Goal: Navigation & Orientation: Find specific page/section

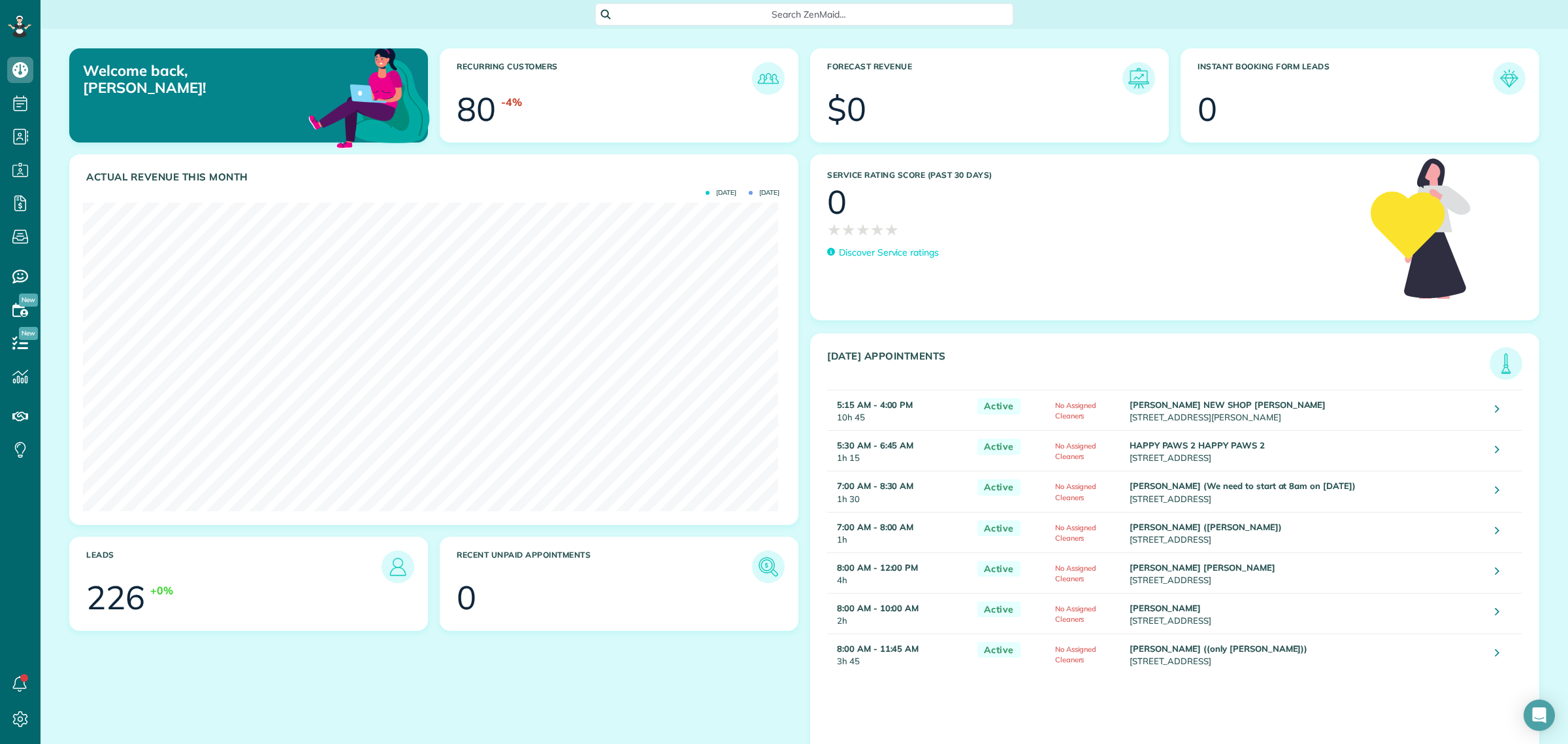
scroll to position [308, 695]
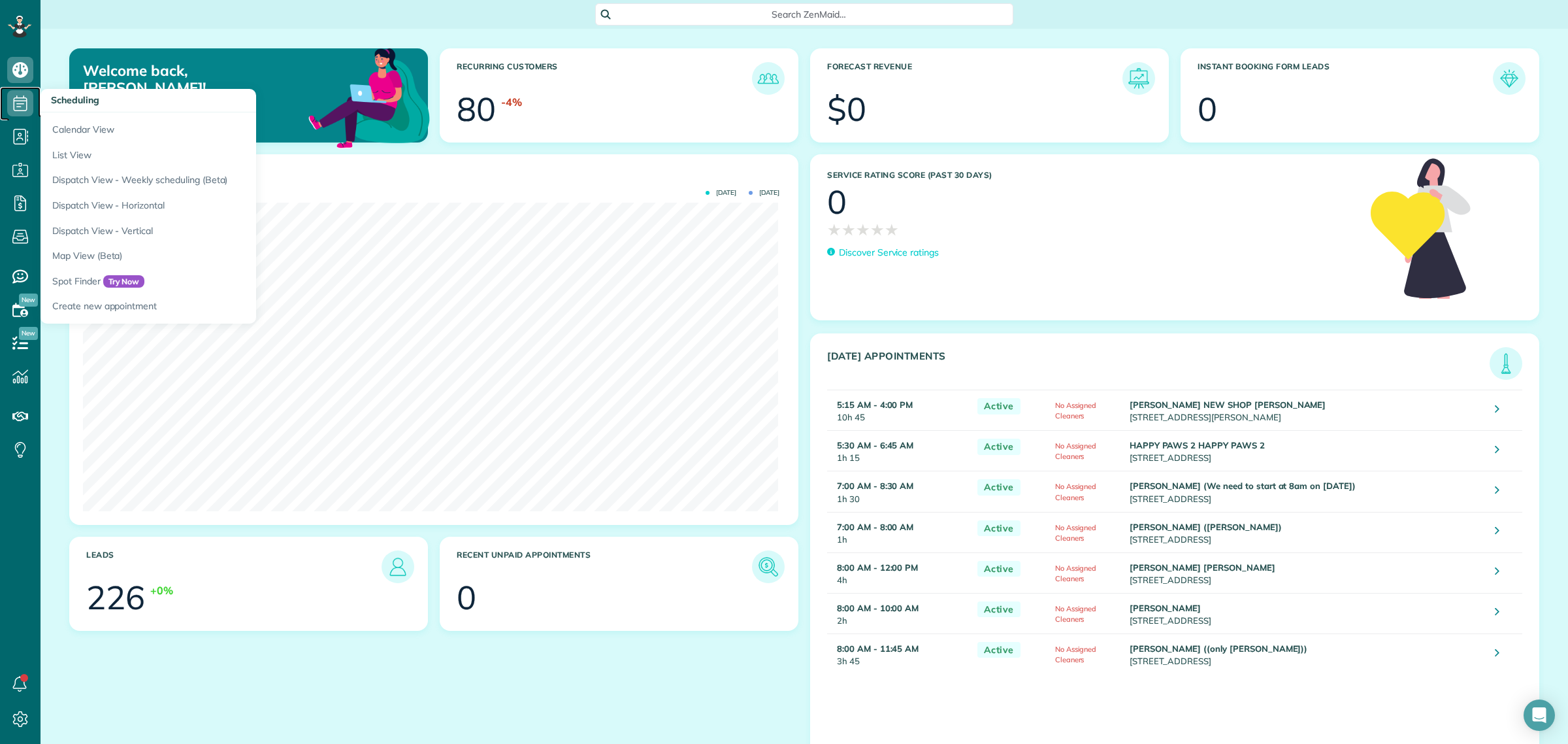
click at [21, 106] on use at bounding box center [20, 103] width 13 height 16
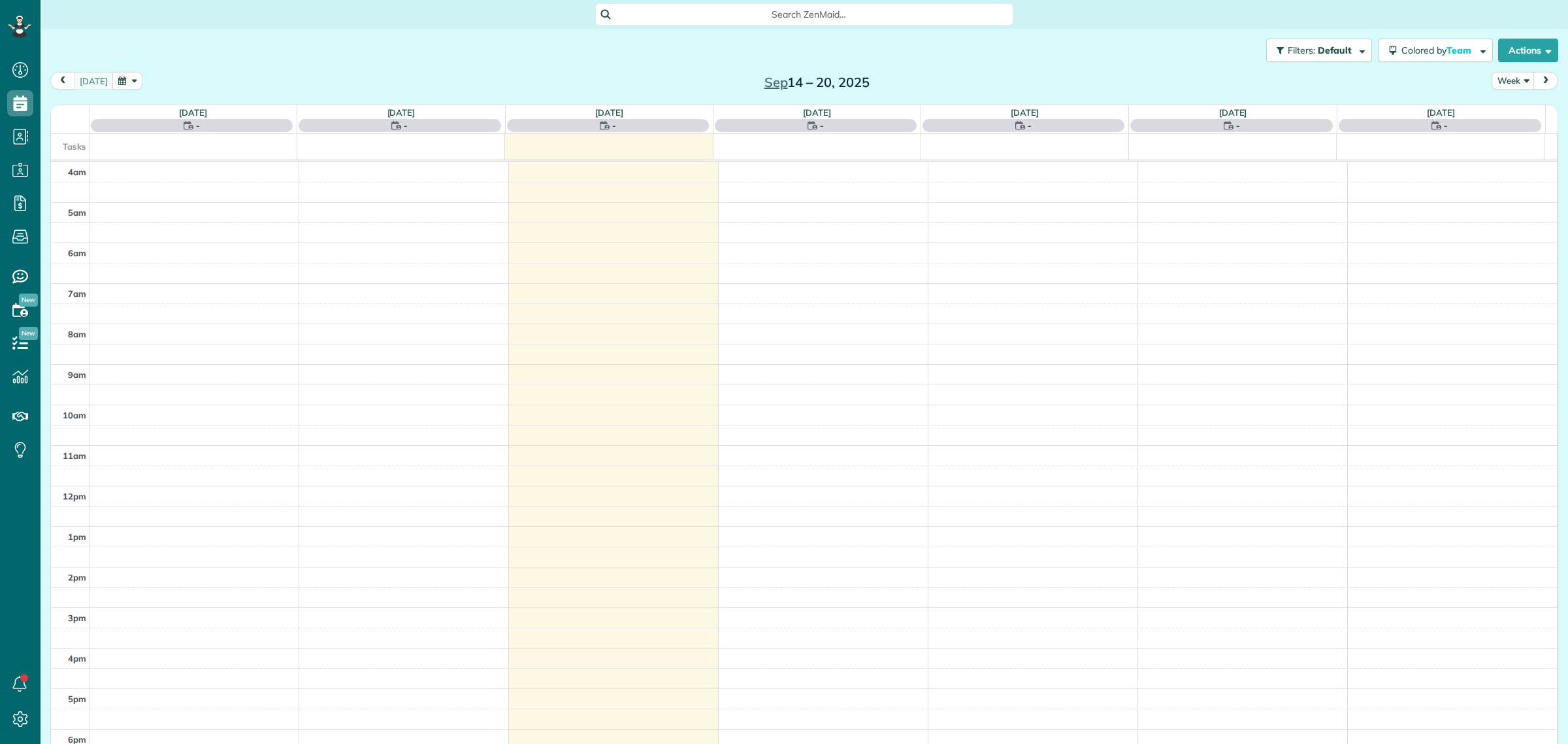
scroll to position [54, 0]
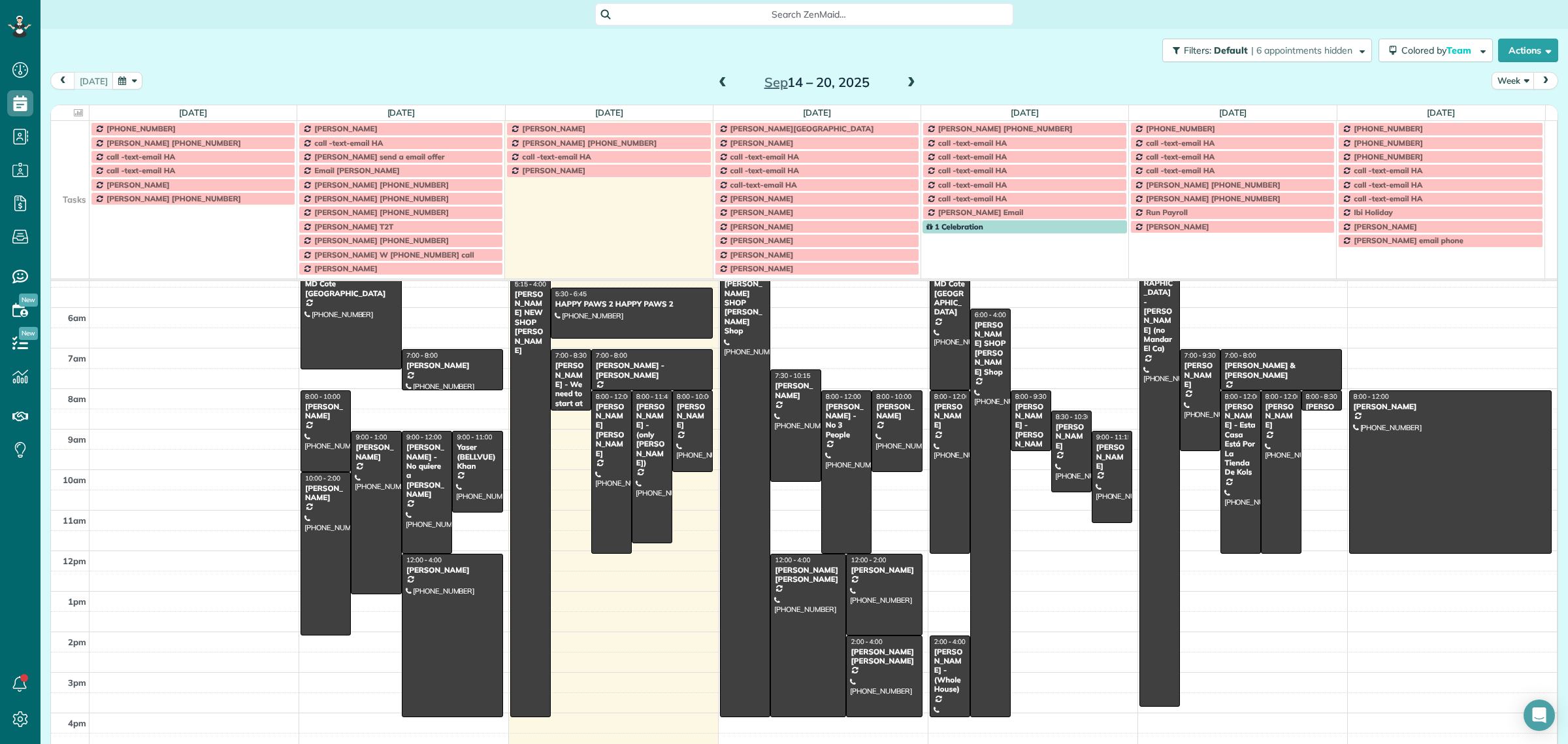
click at [77, 151] on td at bounding box center [70, 156] width 39 height 13
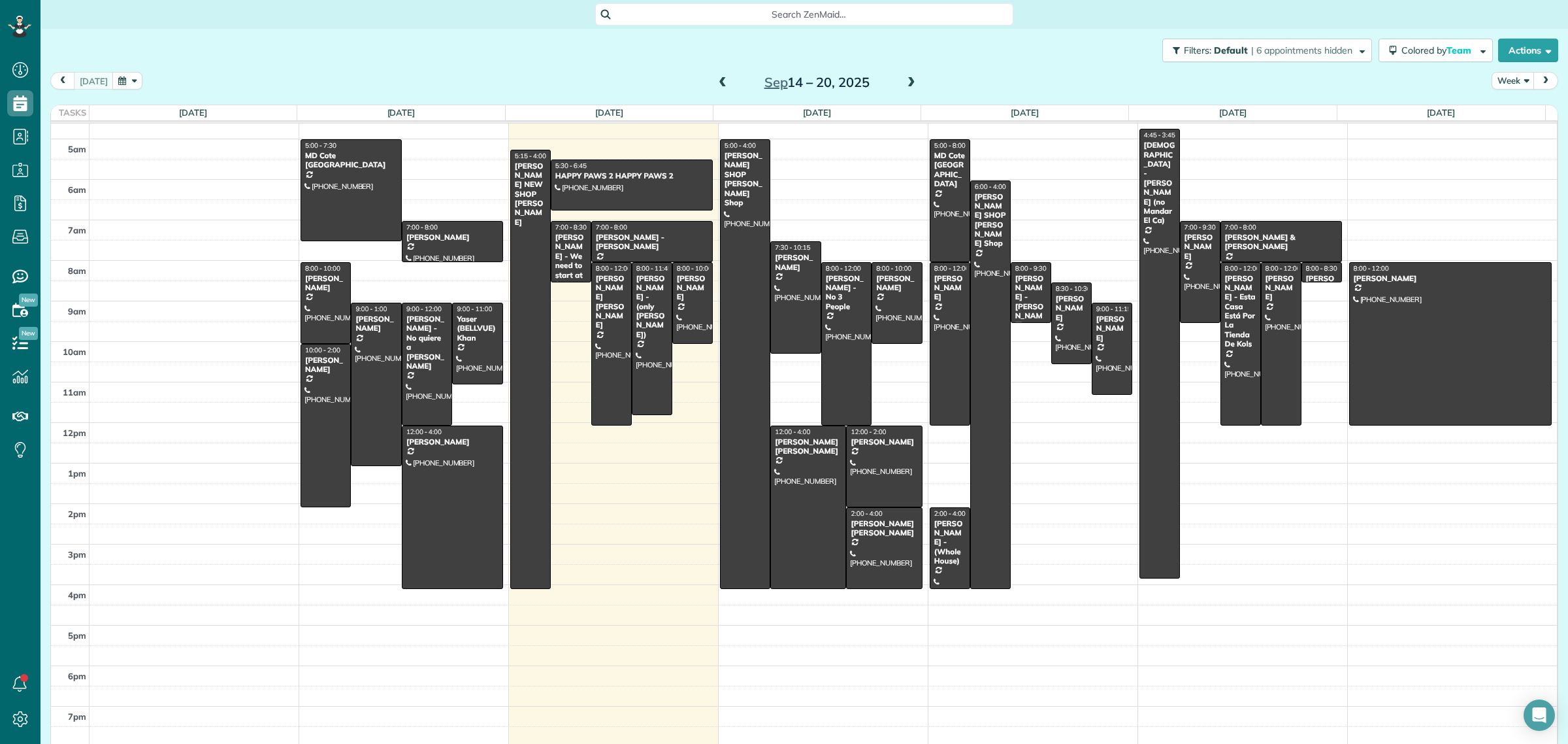
scroll to position [15, 0]
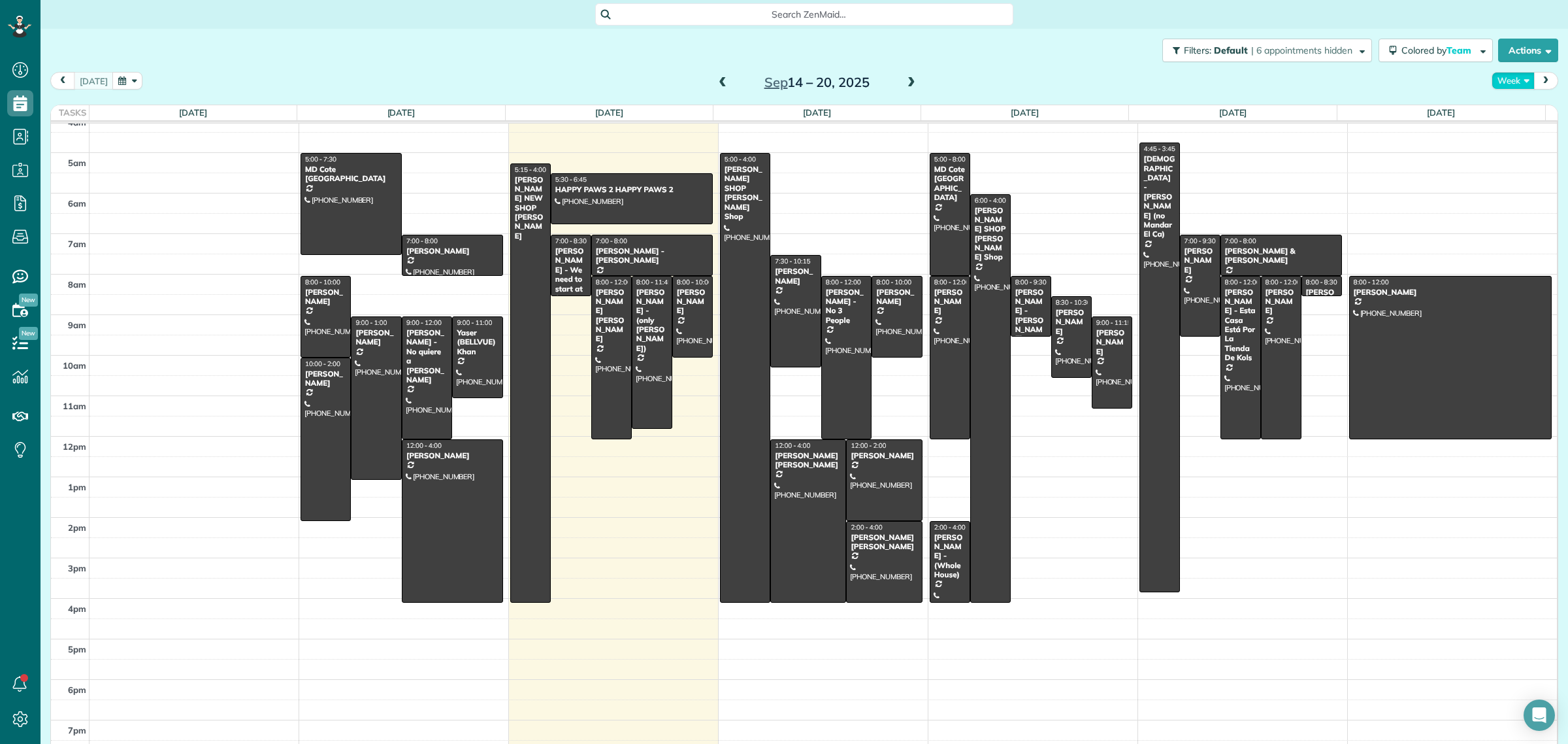
click at [1500, 80] on button "Week" at bounding box center [1513, 81] width 43 height 17
click at [1503, 106] on link "Day" at bounding box center [1543, 111] width 103 height 26
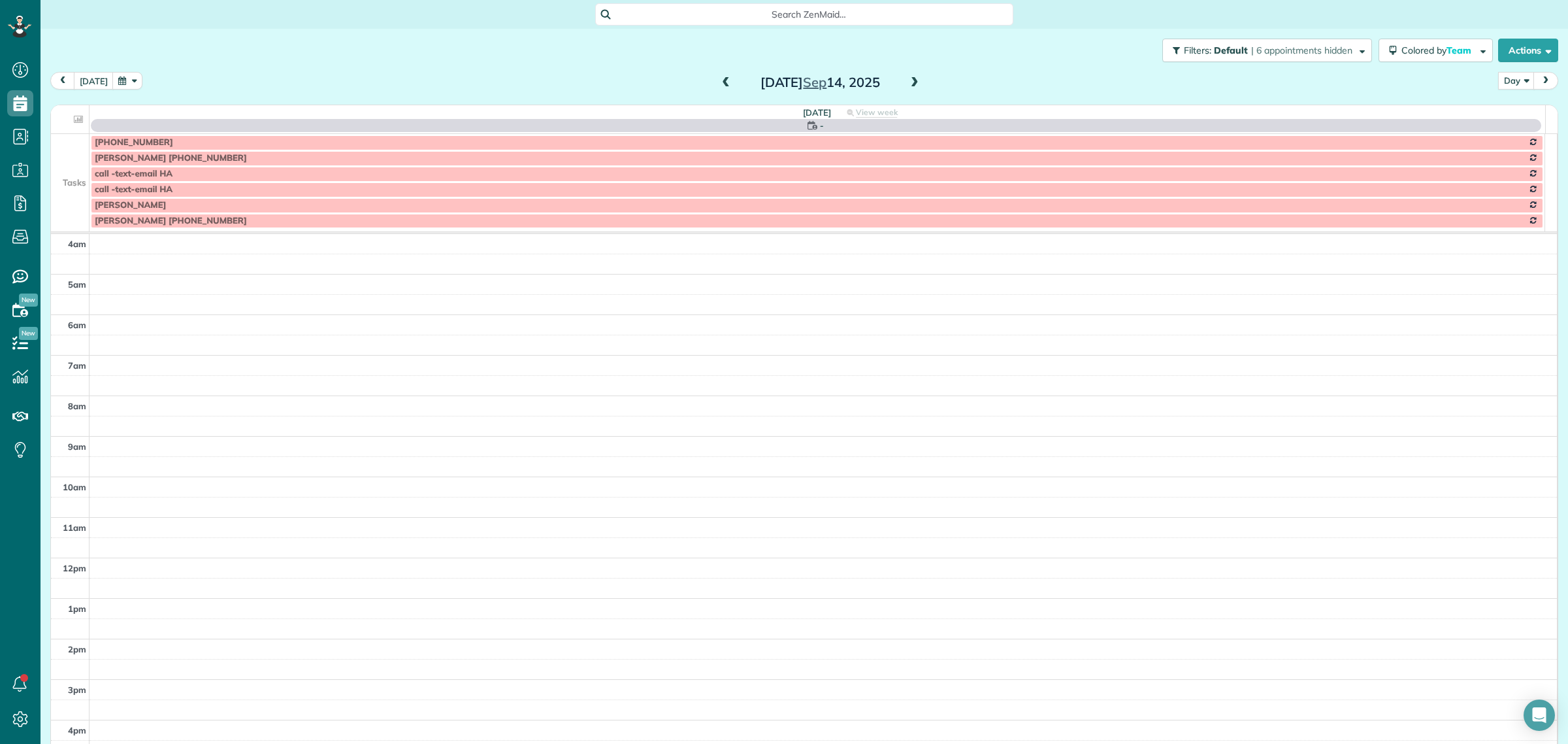
scroll to position [122, 0]
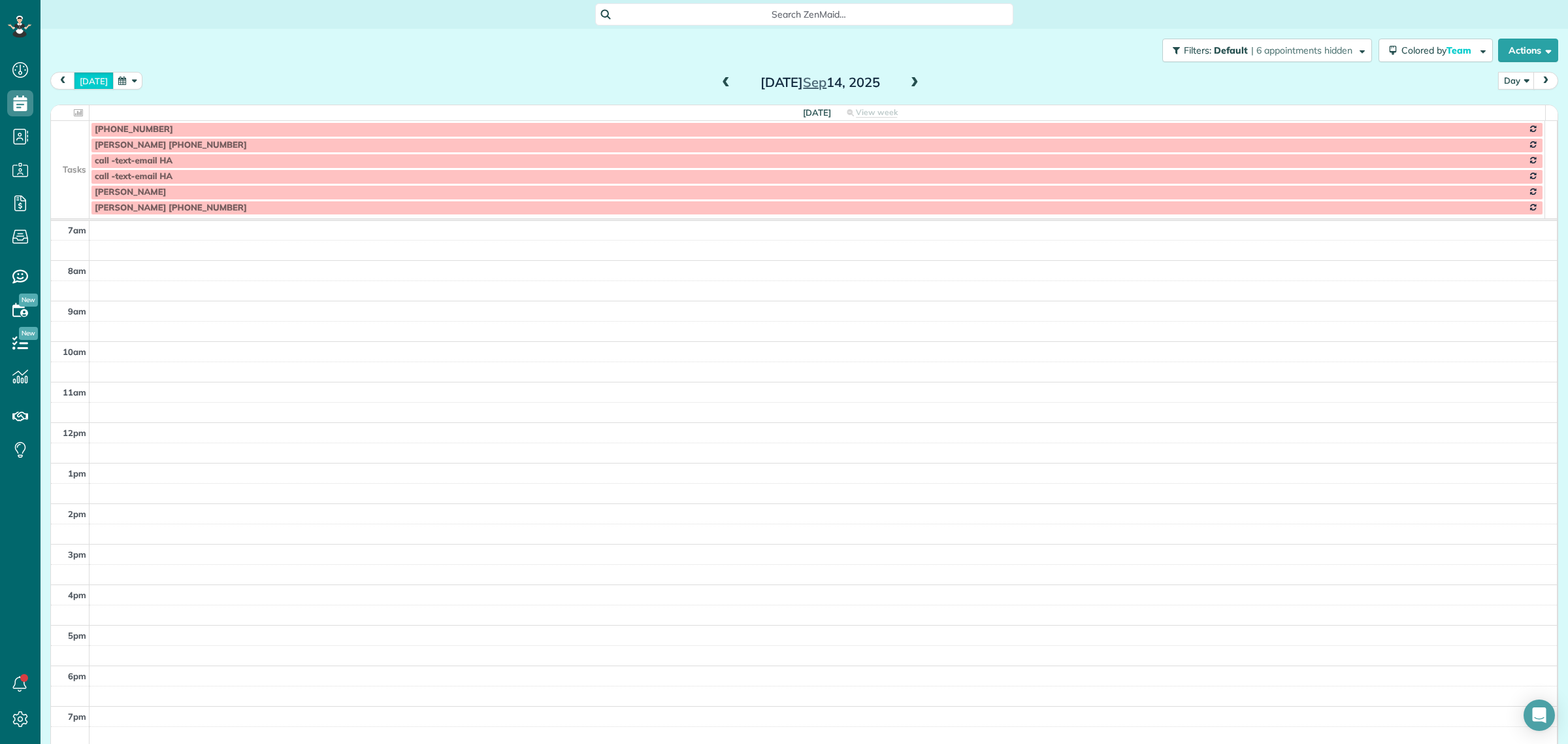
click at [93, 79] on button "today" at bounding box center [93, 81] width 40 height 17
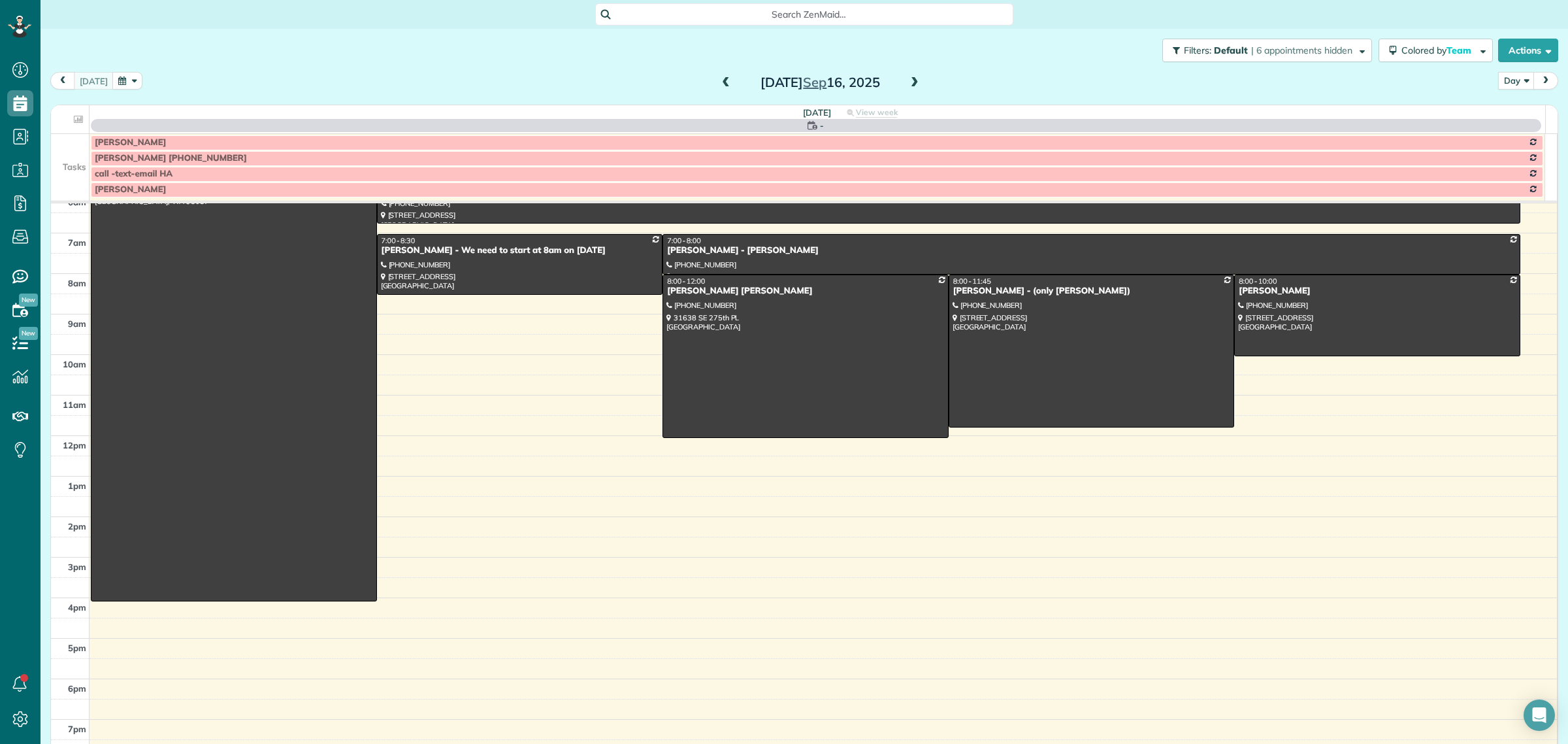
scroll to position [96, 0]
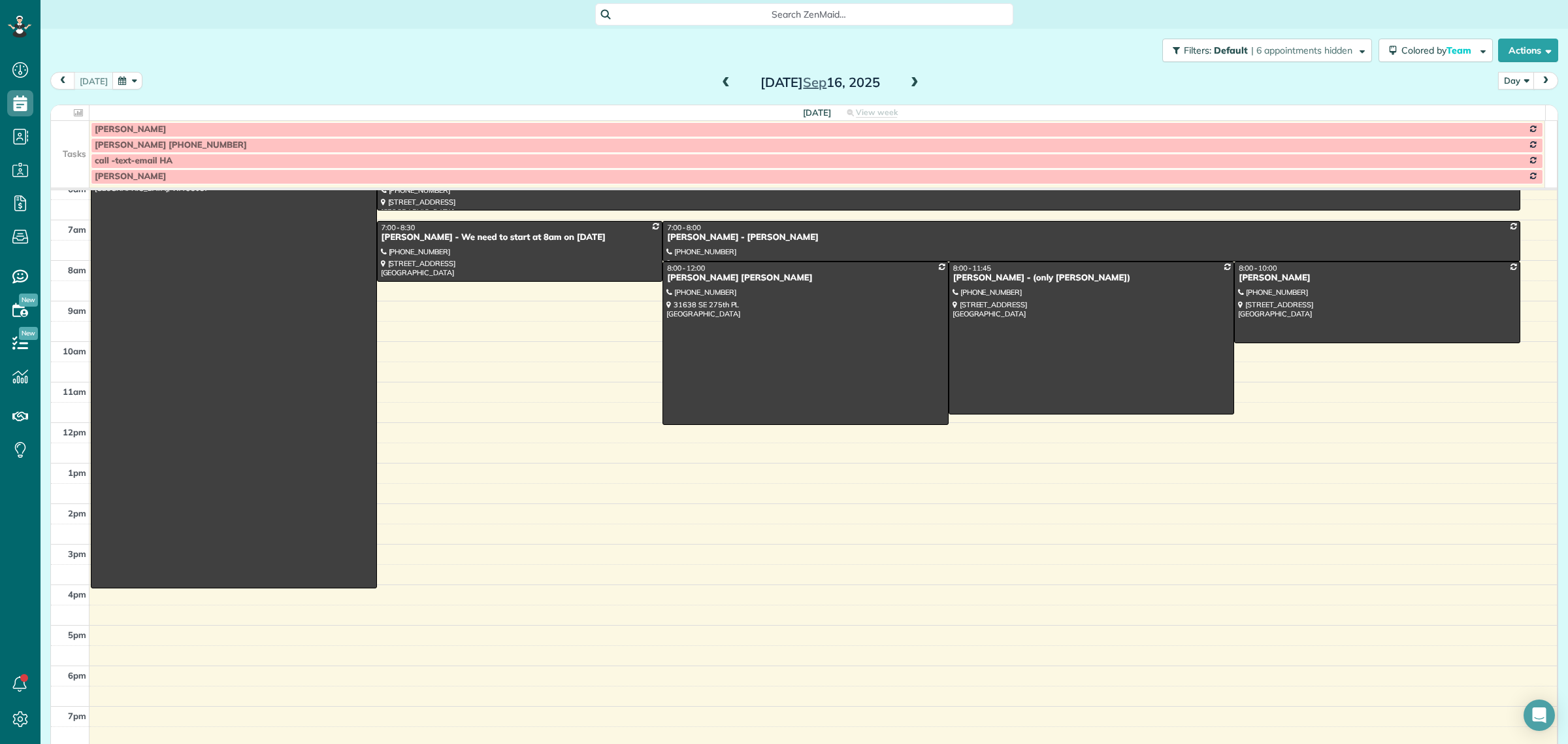
click at [913, 82] on div "Tuesday Sep 16, 2025" at bounding box center [820, 82] width 209 height 21
click at [908, 82] on span at bounding box center [915, 82] width 14 height 12
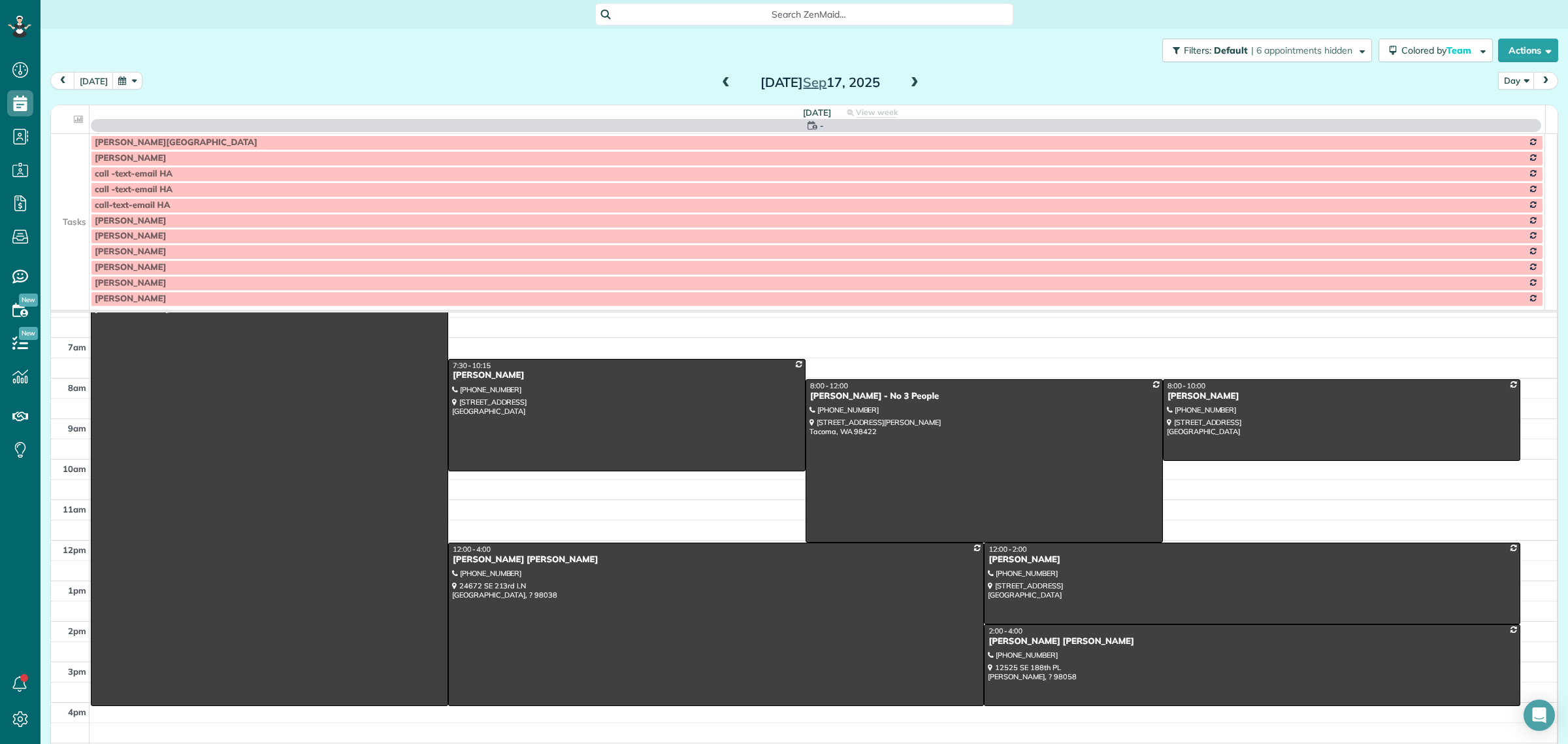
scroll to position [122, 0]
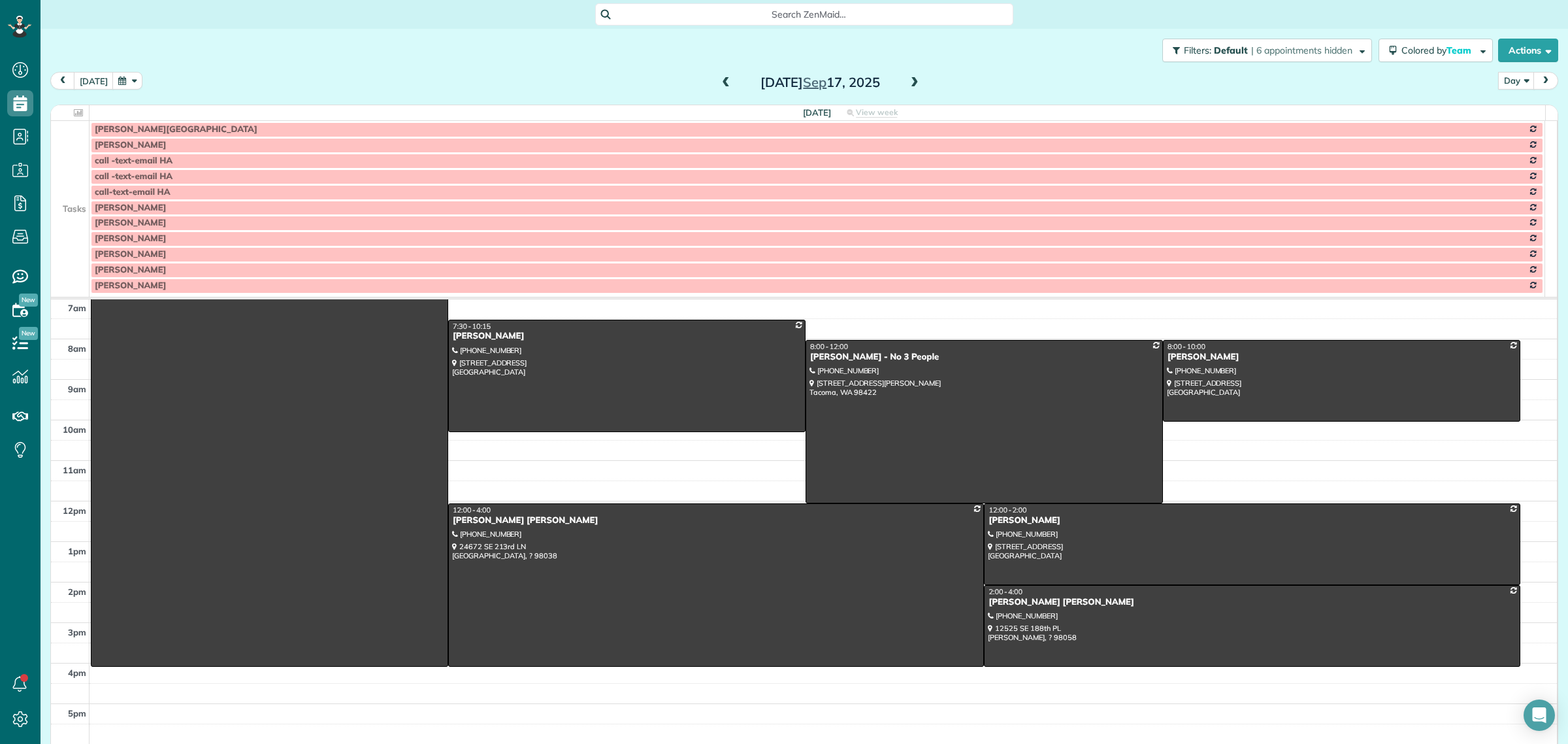
click at [69, 170] on td at bounding box center [70, 177] width 39 height 16
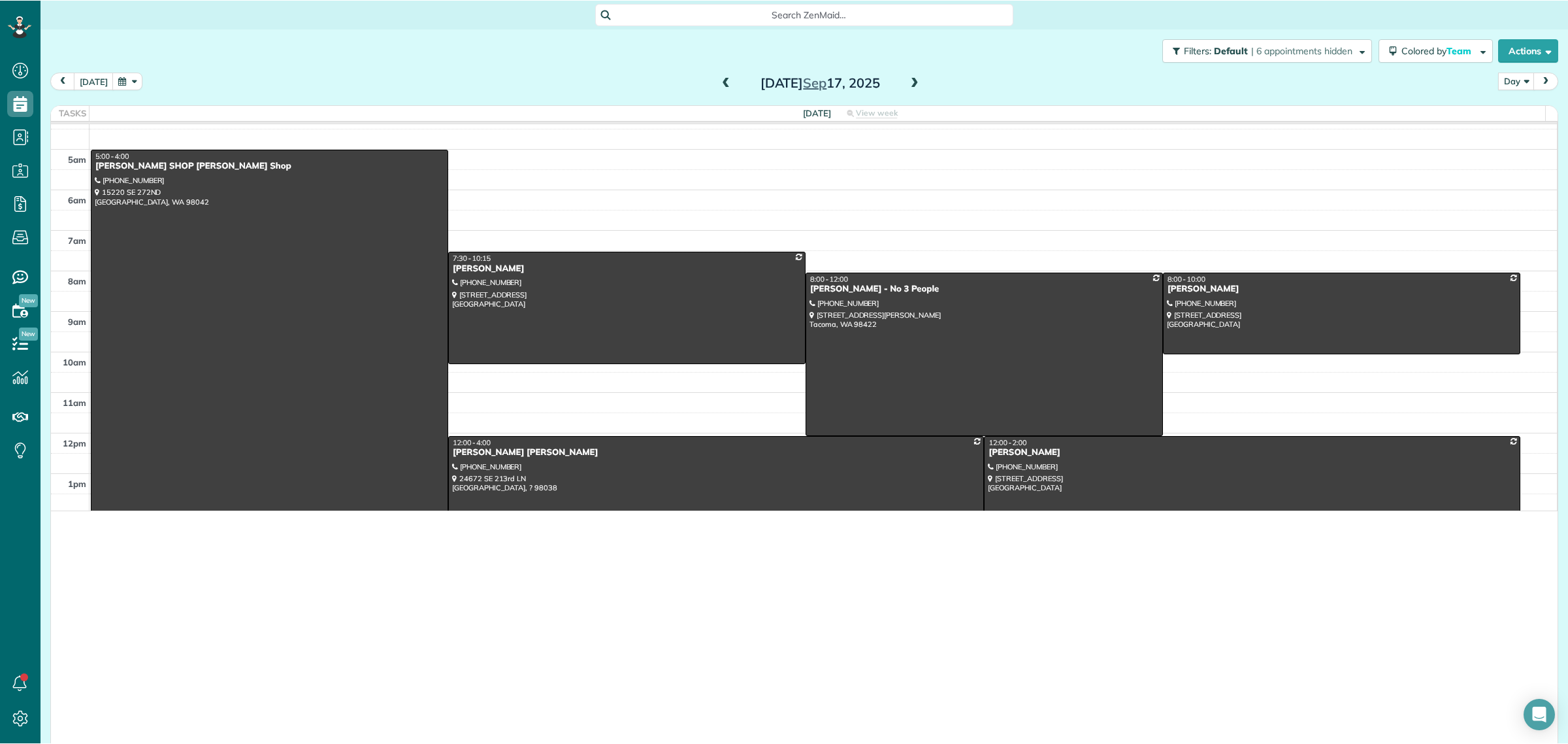
scroll to position [744, 40]
